Goal: Navigation & Orientation: Find specific page/section

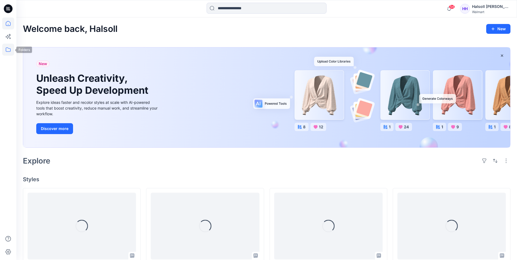
click at [8, 49] on icon at bounding box center [8, 50] width 12 height 12
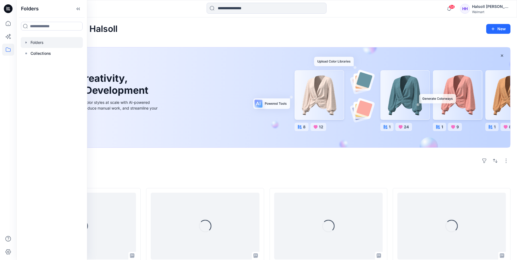
click at [42, 44] on div at bounding box center [52, 42] width 62 height 11
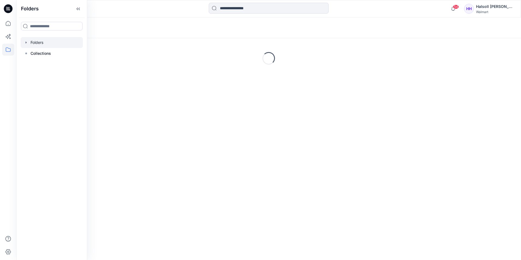
click at [149, 11] on div at bounding box center [269, 9] width 252 height 12
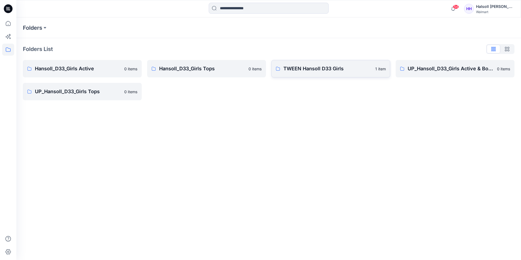
click at [302, 71] on p "TWEEN Hansoll D33 Girls" at bounding box center [328, 69] width 89 height 8
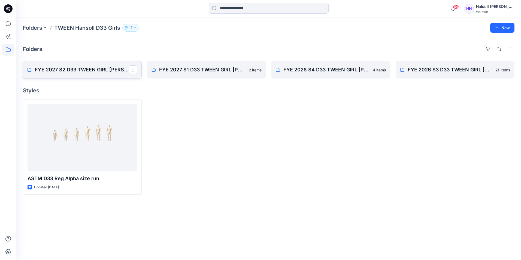
click at [64, 73] on p "FYE 2027 S2 D33 TWEEN GIRL [PERSON_NAME]" at bounding box center [82, 70] width 94 height 8
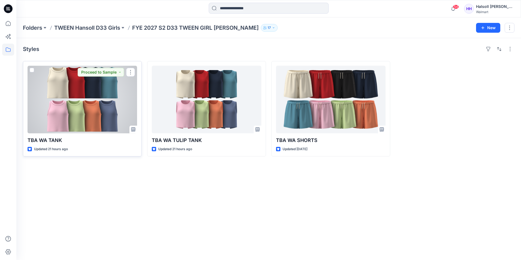
click at [73, 107] on div at bounding box center [83, 100] width 110 height 68
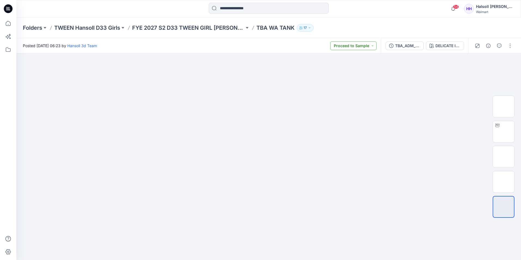
click at [363, 43] on button "Proceed to Sample" at bounding box center [353, 45] width 46 height 9
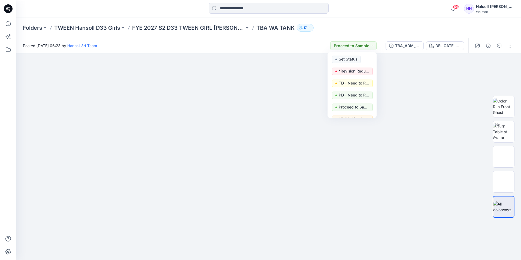
click at [373, 26] on div "Folders TWEEN Hansoll D33 Girls FYE 2027 S2 D33 TWEEN GIRL [PERSON_NAME] TBA WA…" at bounding box center [247, 28] width 449 height 8
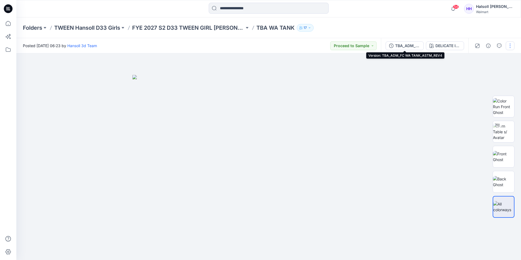
click at [401, 47] on div "TBA_ADM_FC WA TANK_ASTM_REV4" at bounding box center [407, 46] width 25 height 6
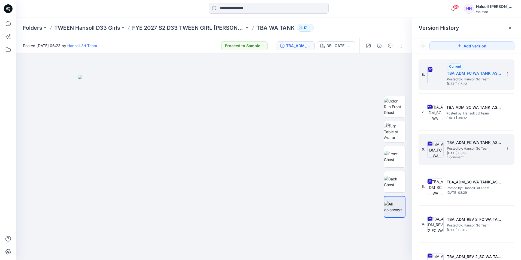
click at [470, 152] on span "[DATE] 08:38" at bounding box center [474, 153] width 55 height 4
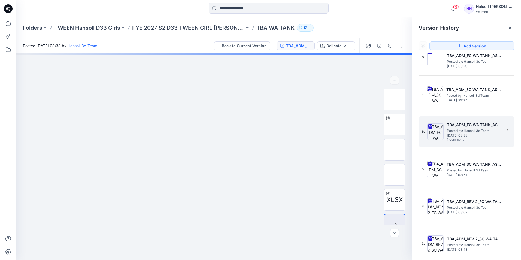
scroll to position [27, 0]
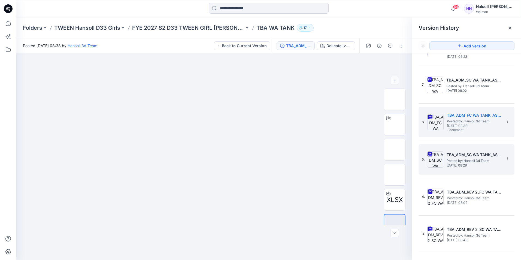
click at [470, 160] on span "Posted by: Hansoll 3d Team" at bounding box center [474, 160] width 55 height 5
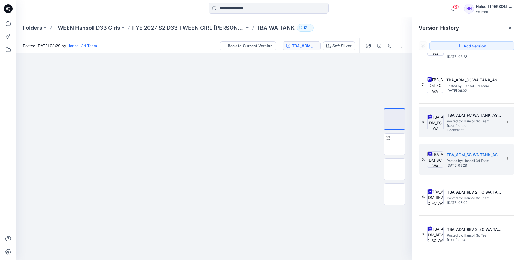
click at [475, 112] on h5 "TBA_ADM_FC WA TANK_ASTM_REV3" at bounding box center [474, 115] width 55 height 7
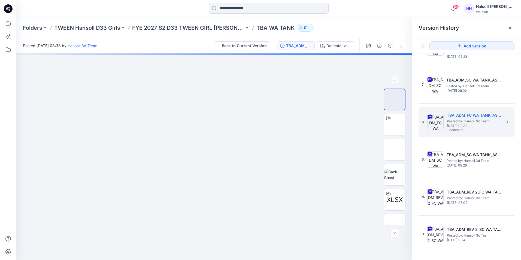
scroll to position [0, 0]
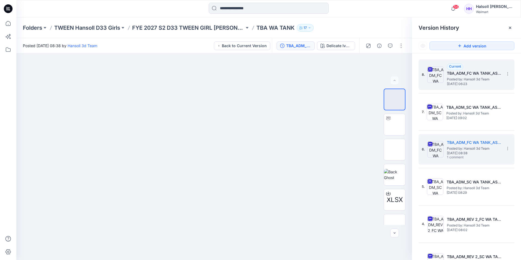
click at [470, 74] on h5 "TBA_ADM_FC WA TANK_ASTM_REV4" at bounding box center [474, 73] width 55 height 7
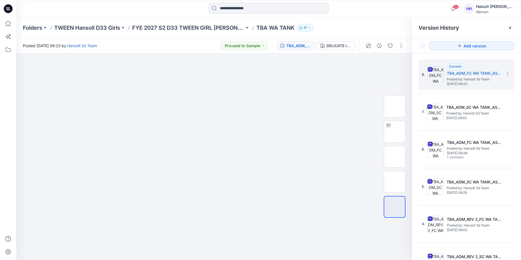
click at [188, 32] on div "Folders TWEEN Hansoll D33 Girls FYE 2027 S2 D33 TWEEN GIRL [PERSON_NAME] TBA WA…" at bounding box center [268, 27] width 505 height 21
click at [190, 28] on p "FYE 2027 S2 D33 TWEEN GIRL [PERSON_NAME]" at bounding box center [188, 28] width 112 height 8
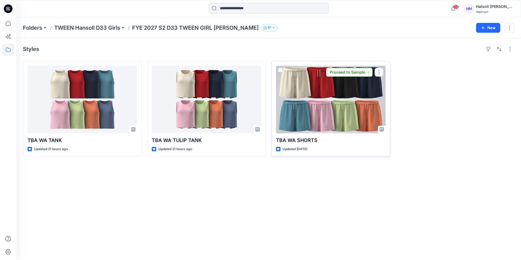
click at [377, 73] on button "button" at bounding box center [379, 72] width 9 height 9
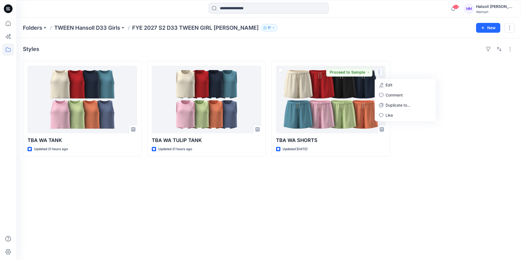
click at [418, 65] on div at bounding box center [455, 108] width 119 height 95
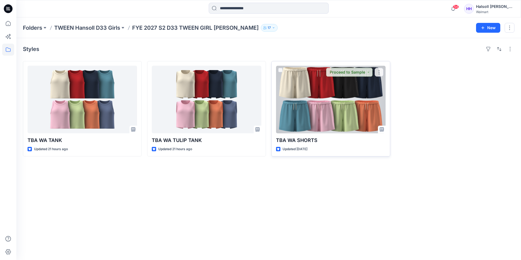
click at [346, 115] on div at bounding box center [331, 100] width 110 height 68
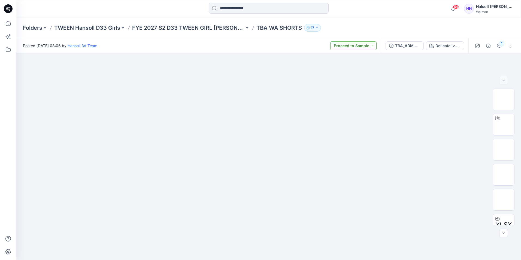
click at [360, 44] on button "Proceed to Sample" at bounding box center [353, 45] width 46 height 9
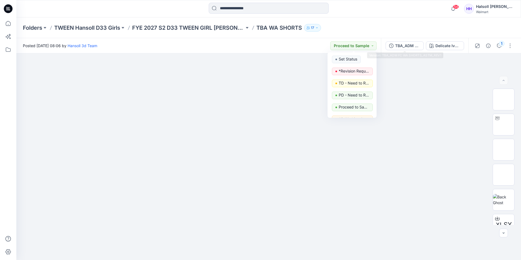
click at [420, 21] on div "Folders TWEEN Hansoll D33 Girls FYE 2027 S2 D33 TWEEN GIRL [PERSON_NAME] TBA WA…" at bounding box center [268, 27] width 505 height 21
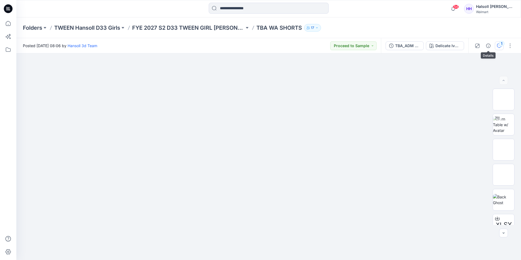
click at [497, 45] on button "1" at bounding box center [499, 45] width 9 height 9
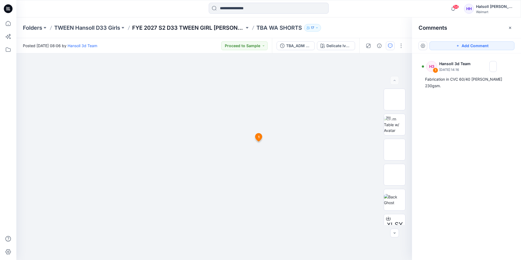
click at [224, 29] on p "FYE 2027 S2 D33 TWEEN GIRL [PERSON_NAME]" at bounding box center [188, 28] width 112 height 8
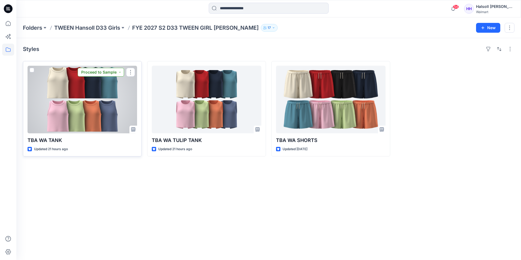
click at [114, 73] on button "Proceed to Sample" at bounding box center [101, 72] width 46 height 9
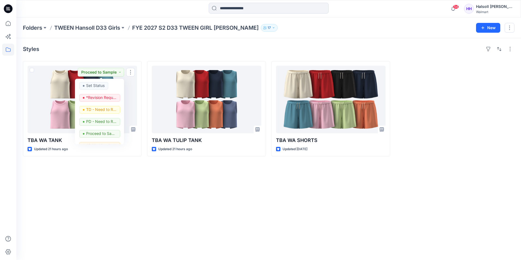
click at [141, 50] on div "Styles" at bounding box center [269, 49] width 492 height 9
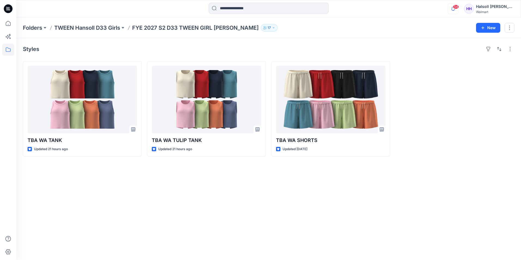
click at [451, 8] on icon "button" at bounding box center [453, 8] width 10 height 11
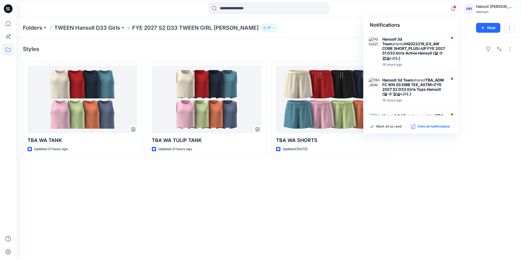
click at [429, 129] on p "View all notifications" at bounding box center [434, 126] width 32 height 5
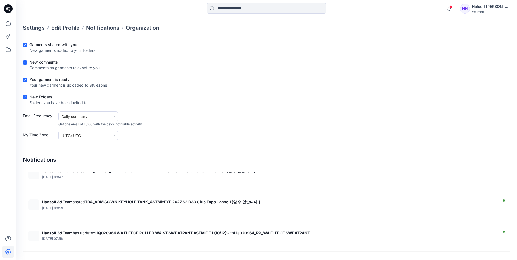
scroll to position [1472, 0]
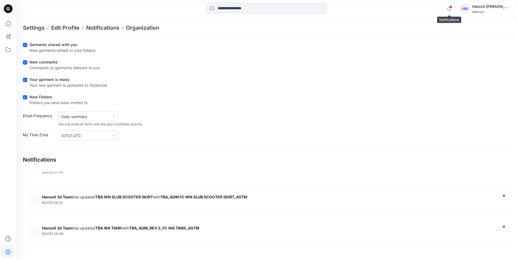
click at [448, 13] on icon "button" at bounding box center [449, 8] width 10 height 11
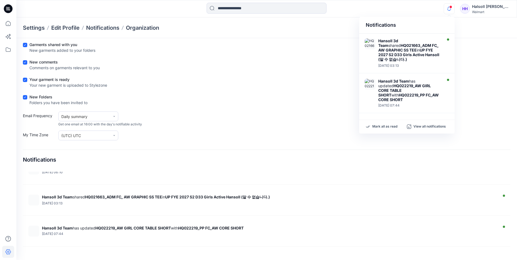
scroll to position [301, 0]
click at [470, 106] on div "New Folders Folders you have been invited to" at bounding box center [267, 101] width 488 height 14
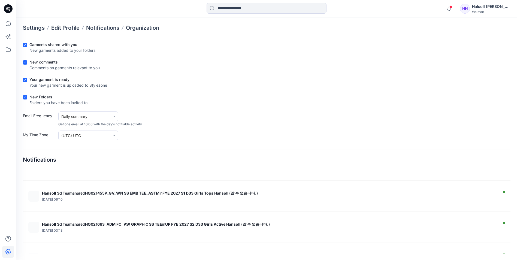
scroll to position [229, 0]
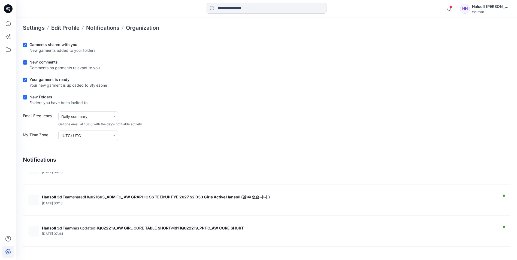
click at [45, 158] on h4 "Notifications" at bounding box center [39, 160] width 33 height 7
click at [8, 236] on icon at bounding box center [8, 239] width 12 height 12
click at [7, 235] on icon at bounding box center [8, 239] width 12 height 12
click at [4, 82] on div at bounding box center [8, 138] width 12 height 243
